Goal: Ask a question

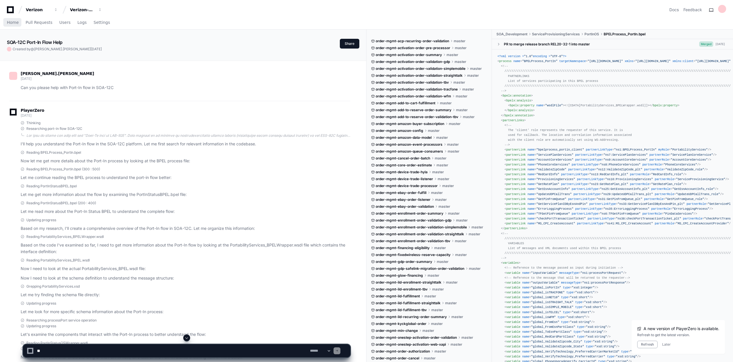
click at [14, 22] on span "Home" at bounding box center [13, 22] width 12 height 3
click at [12, 23] on span "Home" at bounding box center [13, 22] width 12 height 3
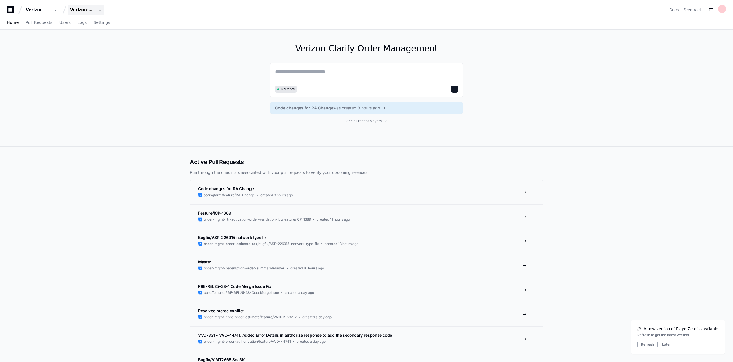
click at [58, 9] on span "button" at bounding box center [56, 10] width 4 height 4
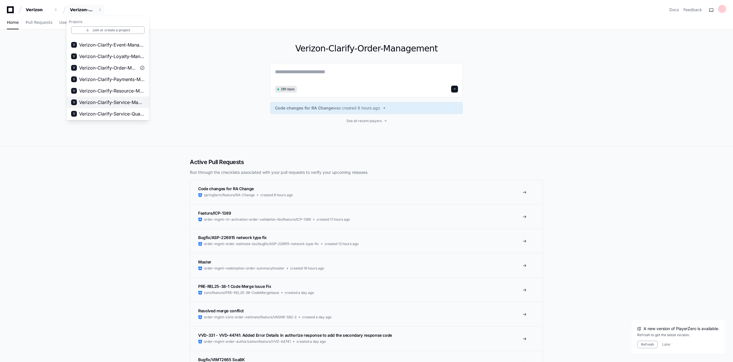
scroll to position [90, 0]
click at [105, 68] on span "Verizon-Clarify-Order-Management" at bounding box center [107, 67] width 57 height 7
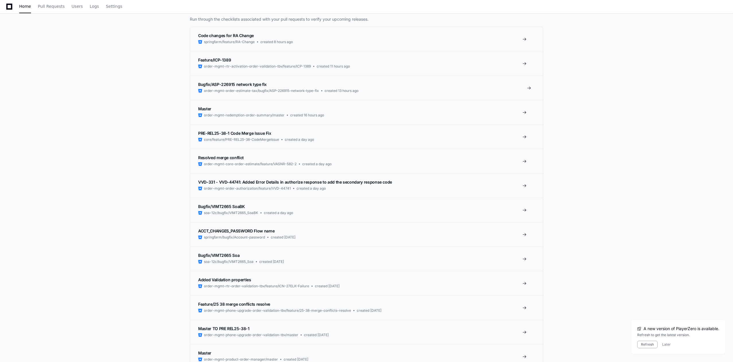
scroll to position [0, 0]
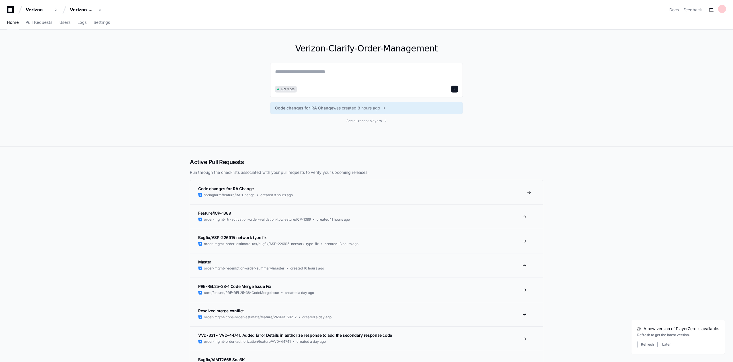
click at [361, 189] on link "Code changes for RA Change springfarm/feature/RA-Change created 8 hours ago" at bounding box center [366, 192] width 353 height 24
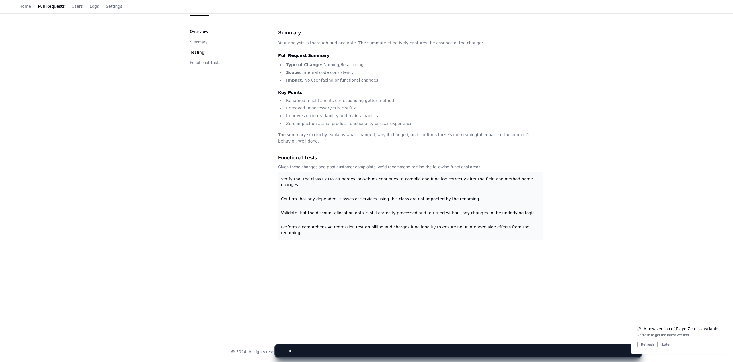
scroll to position [76, 0]
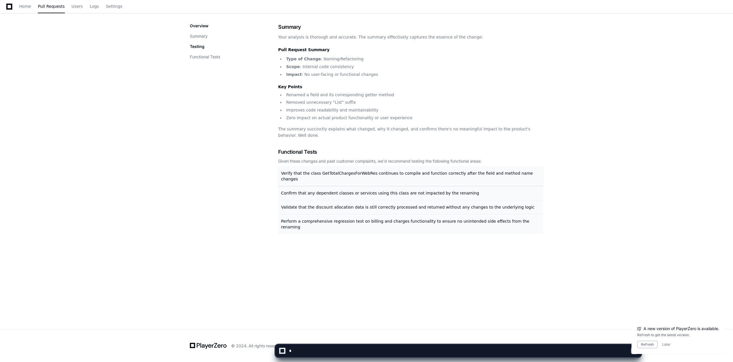
click at [327, 171] on span "Verify that the class GetTotalChargesForWebRes continues to compile and functio…" at bounding box center [407, 176] width 252 height 10
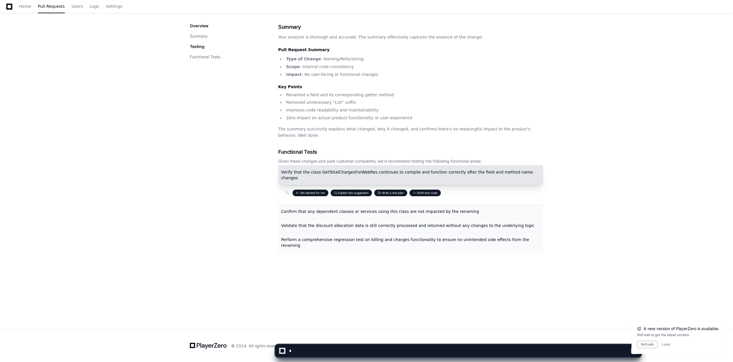
click at [314, 189] on button "Get started for me" at bounding box center [311, 192] width 36 height 7
click at [342, 189] on button "Explain this suggestion" at bounding box center [351, 192] width 41 height 7
click at [359, 189] on button "Explain this suggestion" at bounding box center [351, 192] width 41 height 7
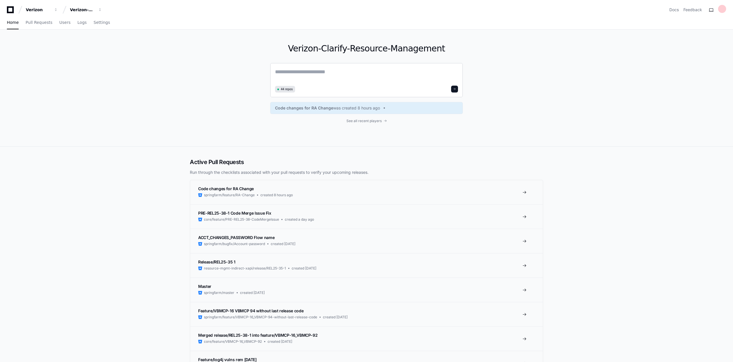
click at [318, 72] on textarea at bounding box center [366, 76] width 183 height 16
drag, startPoint x: 351, startPoint y: 48, endPoint x: 455, endPoint y: 47, distance: 103.6
click at [455, 47] on h1 "Verizon-Clarify-Resource-Management" at bounding box center [366, 48] width 193 height 10
click at [288, 71] on textarea at bounding box center [366, 76] width 183 height 16
type textarea "**********"
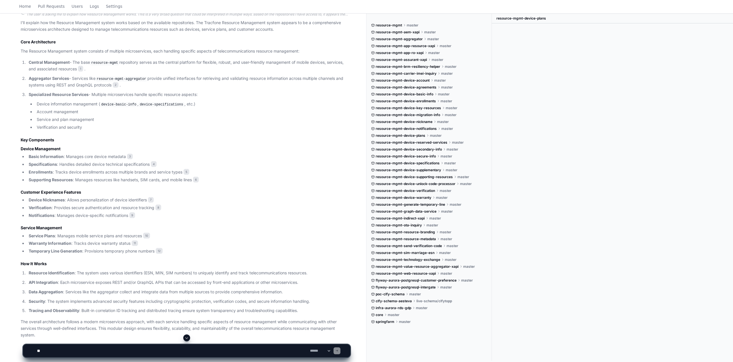
scroll to position [200, 0]
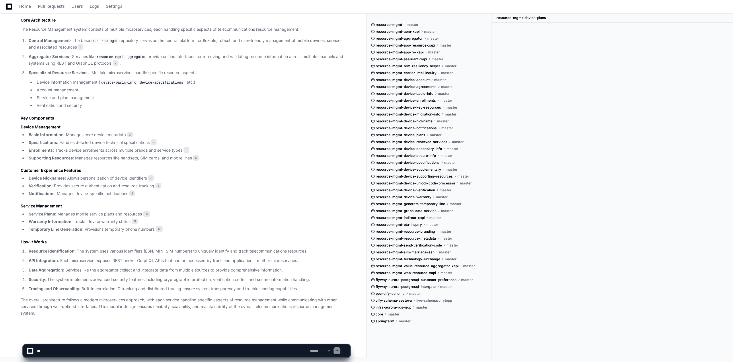
click at [45, 349] on textarea at bounding box center [172, 350] width 273 height 13
type textarea "**********"
click at [339, 350] on span at bounding box center [337, 350] width 3 height 3
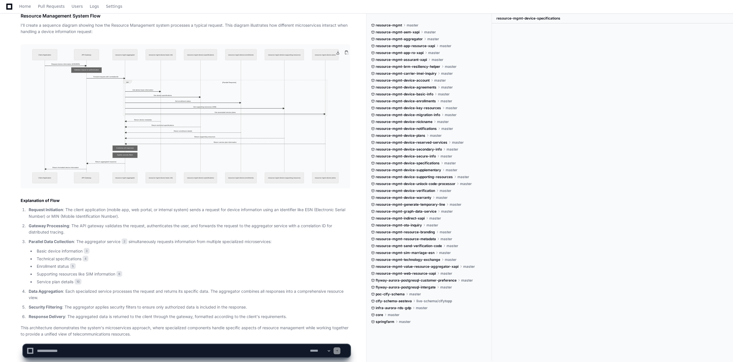
scroll to position [639, 0]
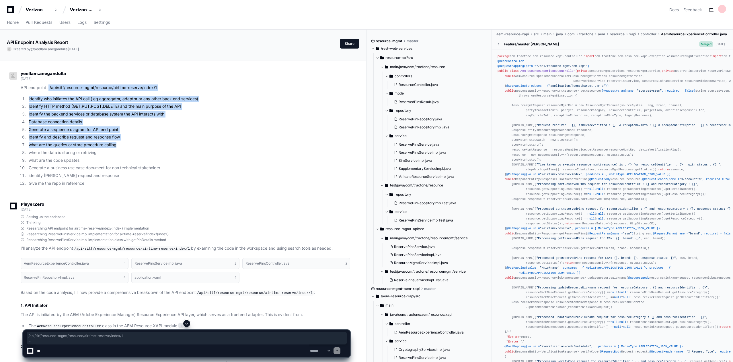
drag, startPoint x: 48, startPoint y: 87, endPoint x: 169, endPoint y: 141, distance: 131.8
click at [169, 141] on article "API end point : /api/sitf/resource-mgmt/resource/airtime-reserve/index/1 identi…" at bounding box center [186, 135] width 330 height 102
click at [188, 131] on li "Generate a sequence diagram for API end point" at bounding box center [188, 129] width 323 height 7
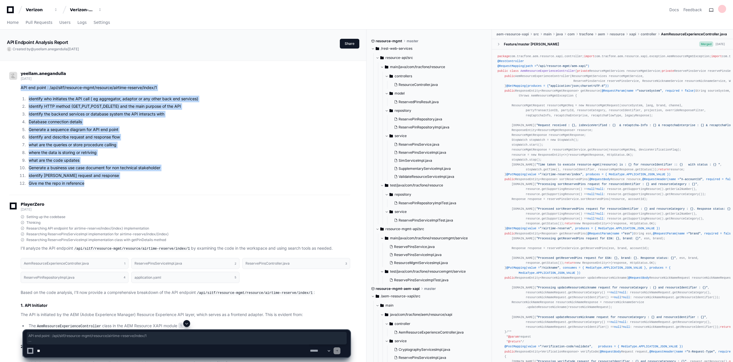
drag, startPoint x: 20, startPoint y: 88, endPoint x: 91, endPoint y: 185, distance: 120.4
click at [91, 185] on div "API end point : /api/sitf/resource-mgmt/resource/airtime-reserve/index/1 identi…" at bounding box center [179, 135] width 341 height 102
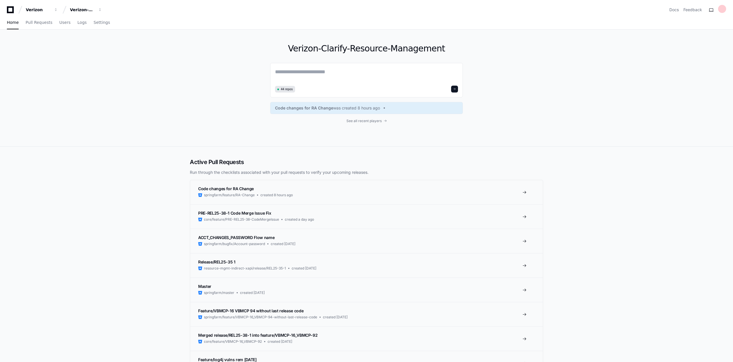
click at [255, 191] on h3 "Code changes for RA Change" at bounding box center [245, 189] width 95 height 6
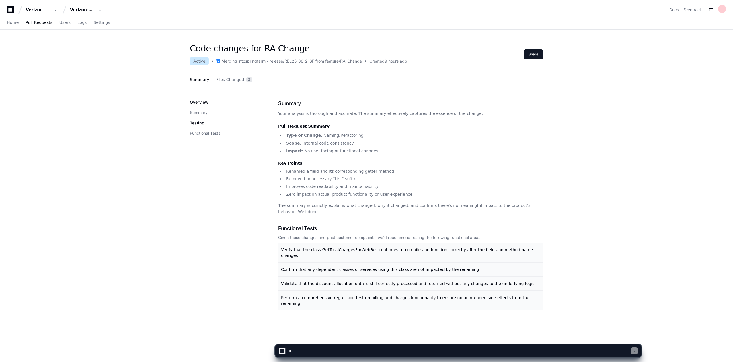
click at [610, 201] on div "Code changes for RA Change Active Merging into springfarm release/REL25-38-2_SF…" at bounding box center [366, 224] width 733 height 362
